Goal: Task Accomplishment & Management: Use online tool/utility

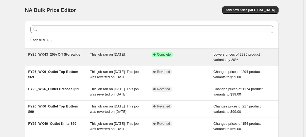
click at [99, 59] on div "This job ran on [DATE]." at bounding box center [121, 57] width 62 height 11
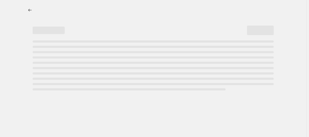
select select "percentage"
select select "tag"
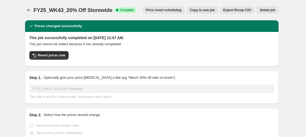
click at [209, 10] on span "Copy to new job" at bounding box center [202, 10] width 25 height 4
select select "percentage"
select select "tag"
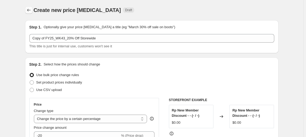
click at [29, 10] on icon "Price change jobs" at bounding box center [28, 9] width 5 height 5
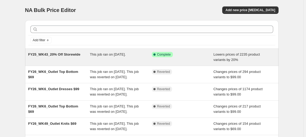
click at [156, 54] on icon at bounding box center [154, 55] width 2 height 2
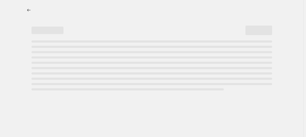
select select "percentage"
select select "tag"
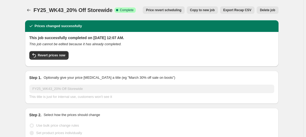
click at [161, 13] on button "Price revert scheduling" at bounding box center [164, 9] width 42 height 7
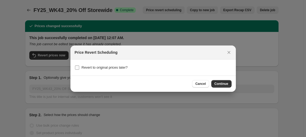
click at [120, 67] on span "Revert to original prices later?" at bounding box center [105, 68] width 46 height 4
click at [79, 67] on input "Revert to original prices later?" at bounding box center [77, 68] width 4 height 4
checkbox input "true"
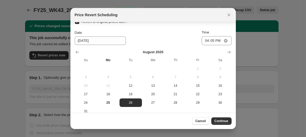
scroll to position [15, 0]
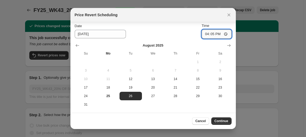
click at [215, 35] on input "16:05" at bounding box center [217, 34] width 30 height 9
click at [221, 33] on input "16:05" at bounding box center [217, 34] width 30 height 9
click at [209, 34] on input "04:05" at bounding box center [217, 34] width 30 height 9
click at [210, 35] on input "04:05" at bounding box center [217, 34] width 30 height 9
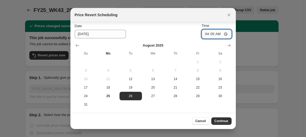
type input "04:00"
click at [167, 31] on div "Date [DATE] Time 04:00" at bounding box center [153, 30] width 157 height 15
click at [225, 121] on span "Continue" at bounding box center [222, 121] width 14 height 4
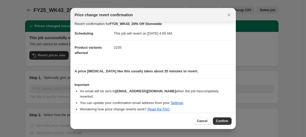
scroll to position [4, 0]
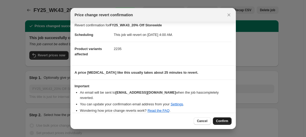
click at [226, 121] on span "Confirm" at bounding box center [222, 121] width 12 height 4
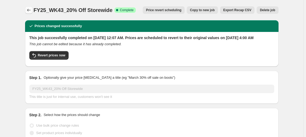
click at [31, 9] on icon "Price change jobs" at bounding box center [28, 9] width 5 height 5
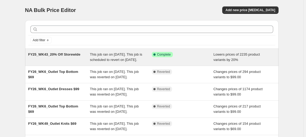
click at [123, 63] on div "This job ran on [DATE]. This job is scheduled to revert on [DATE]." at bounding box center [121, 57] width 62 height 11
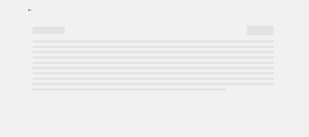
select select "percentage"
select select "tag"
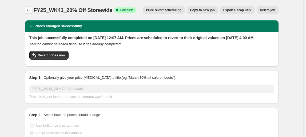
click at [30, 9] on icon "Price change jobs" at bounding box center [28, 9] width 5 height 5
